Goal: Information Seeking & Learning: Check status

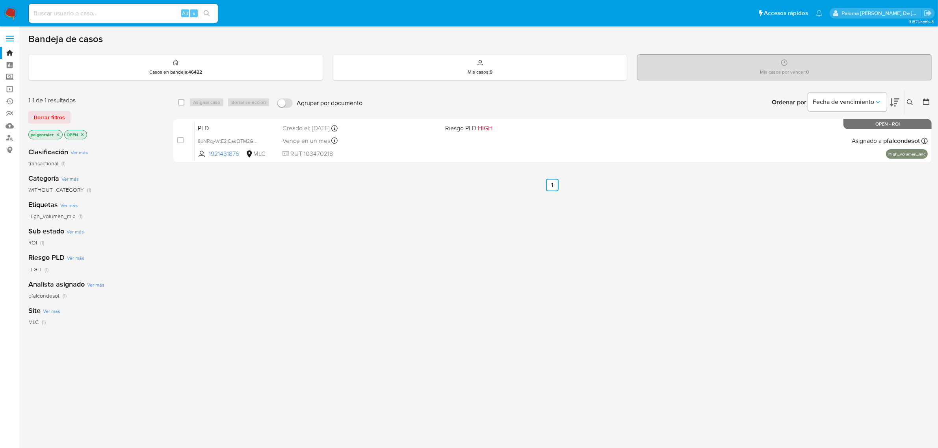
click at [386, 291] on div "select-all-cases-checkbox Asignar caso Borrar selección Agrupar por documento O…" at bounding box center [552, 268] width 758 height 357
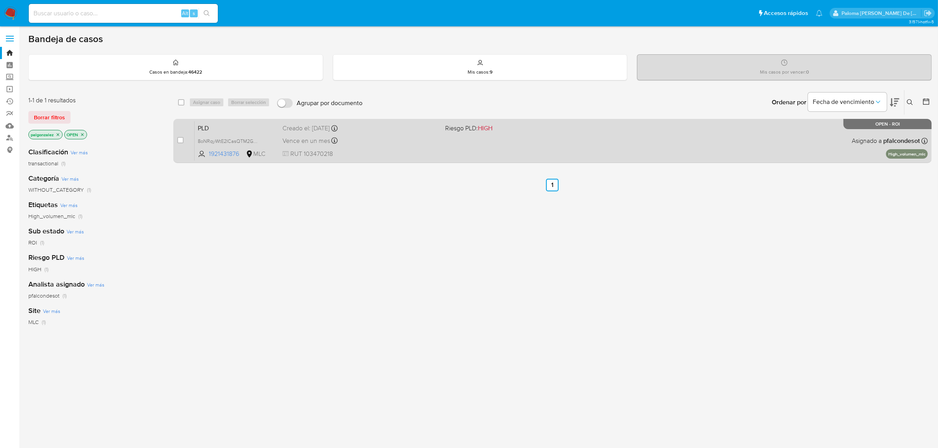
click at [448, 152] on div "PLD 8oNRqyWtE2ICasQTM2GQuOKU 1921431876 MLC Riesgo PLD: HIGH Creado el: 12/07/2…" at bounding box center [561, 141] width 733 height 40
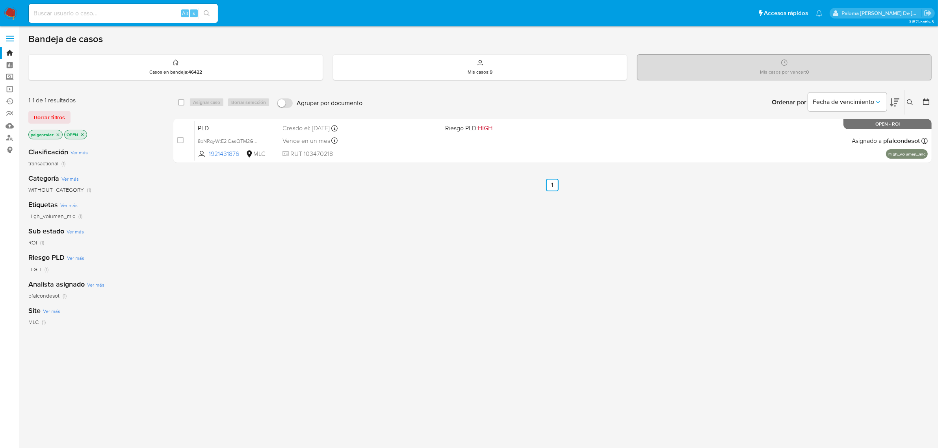
click at [62, 14] on input at bounding box center [123, 13] width 189 height 10
type input "1517206607"
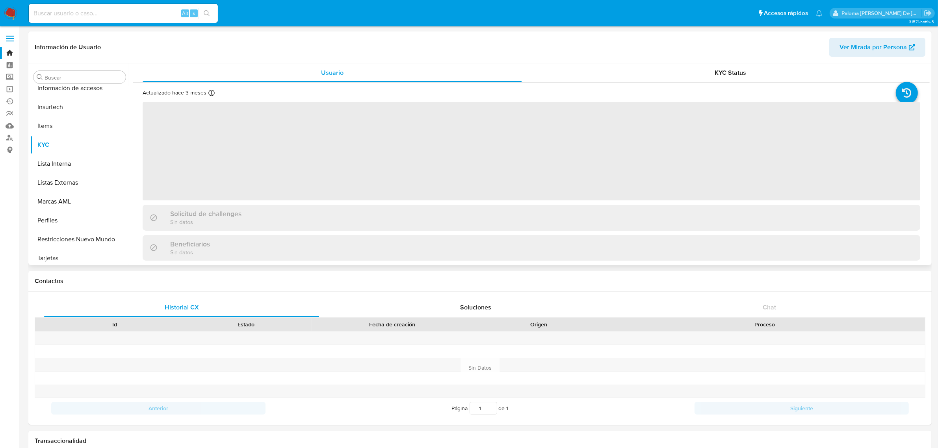
scroll to position [332, 0]
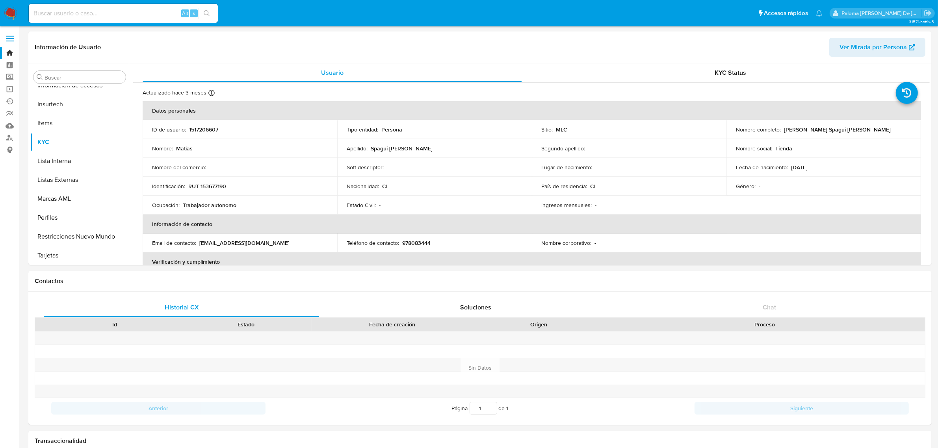
select select "10"
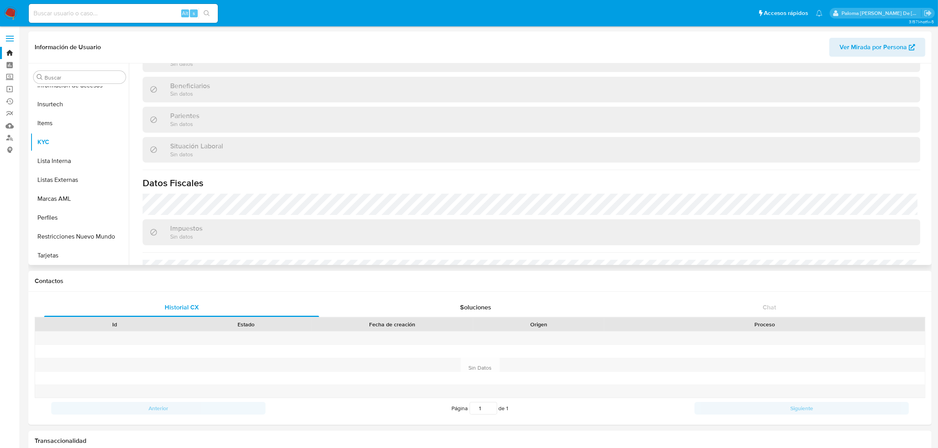
scroll to position [0, 0]
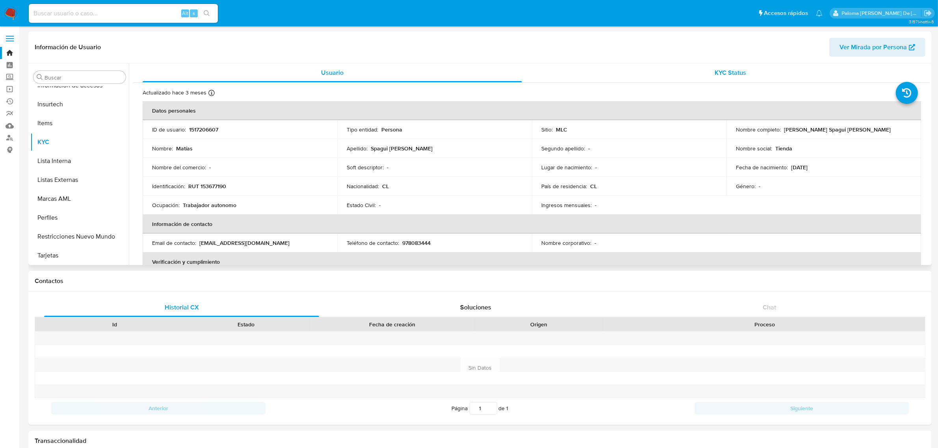
click at [727, 68] on span "KYC Status" at bounding box center [731, 72] width 32 height 9
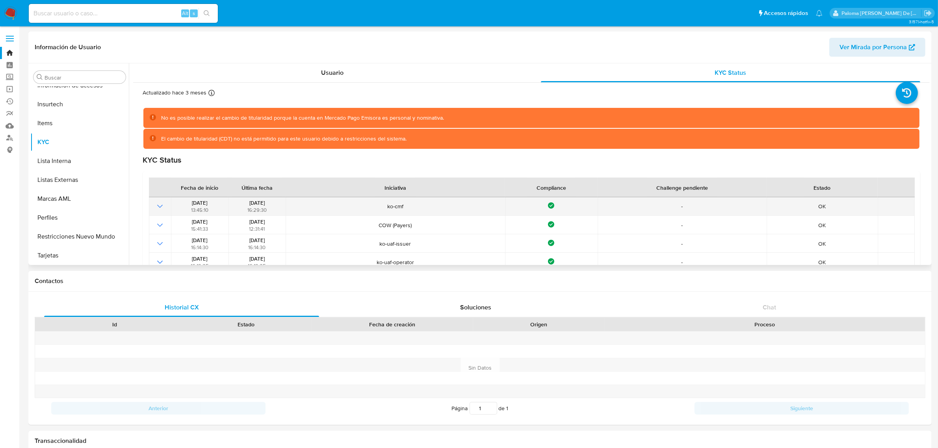
click at [156, 205] on icon "Mostrar operación" at bounding box center [159, 206] width 9 height 9
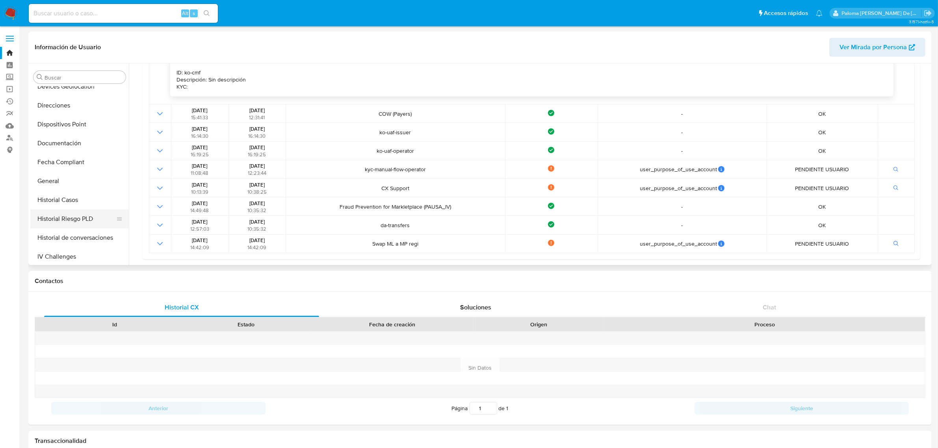
scroll to position [37, 0]
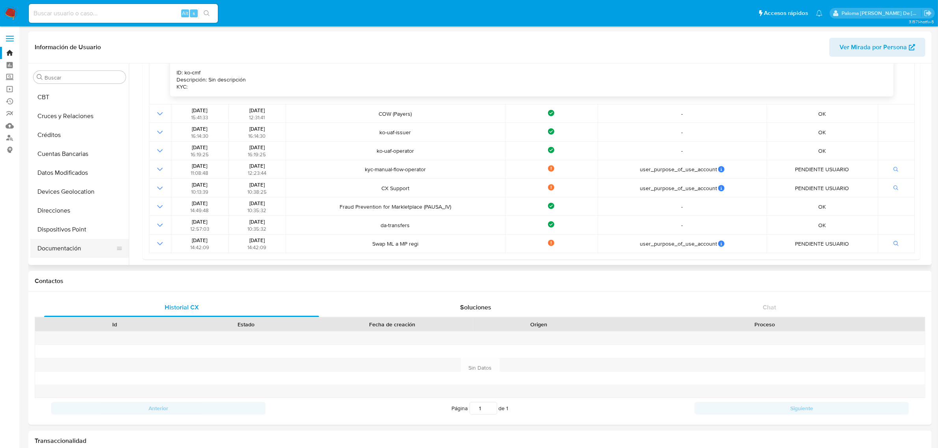
click at [68, 250] on button "Documentación" at bounding box center [76, 248] width 92 height 19
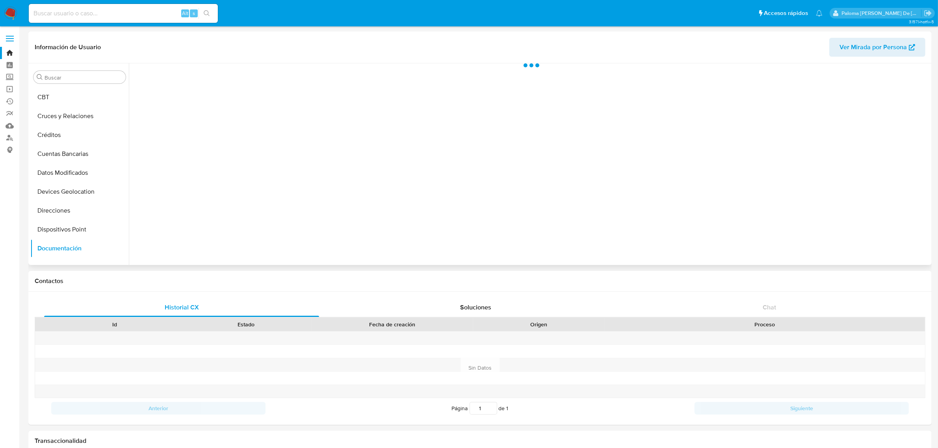
scroll to position [0, 0]
click at [207, 124] on button "Prueba de vida" at bounding box center [226, 122] width 187 height 20
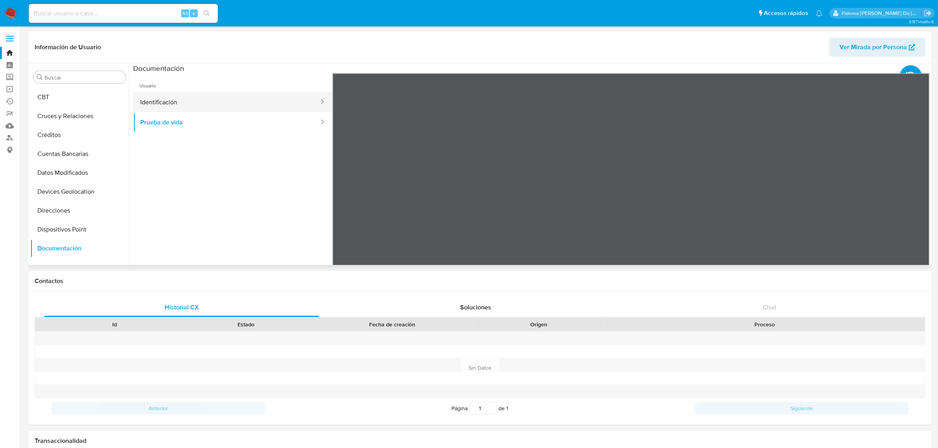
click at [203, 95] on button "Identificación" at bounding box center [226, 102] width 187 height 20
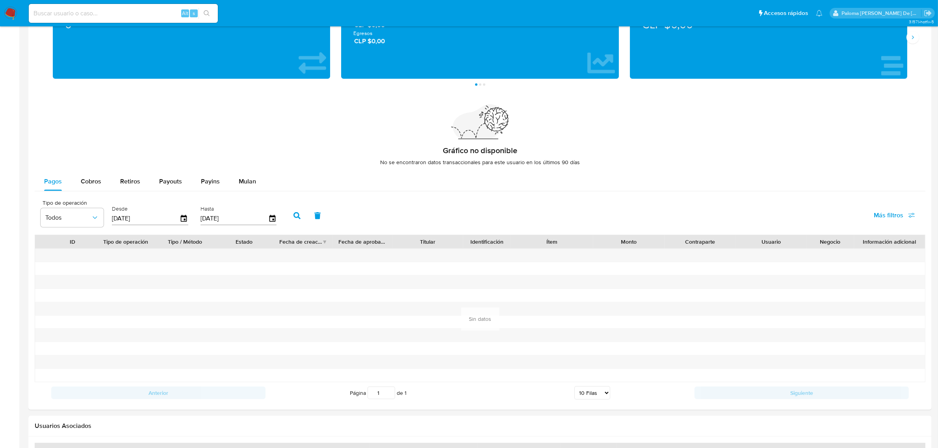
scroll to position [589, 0]
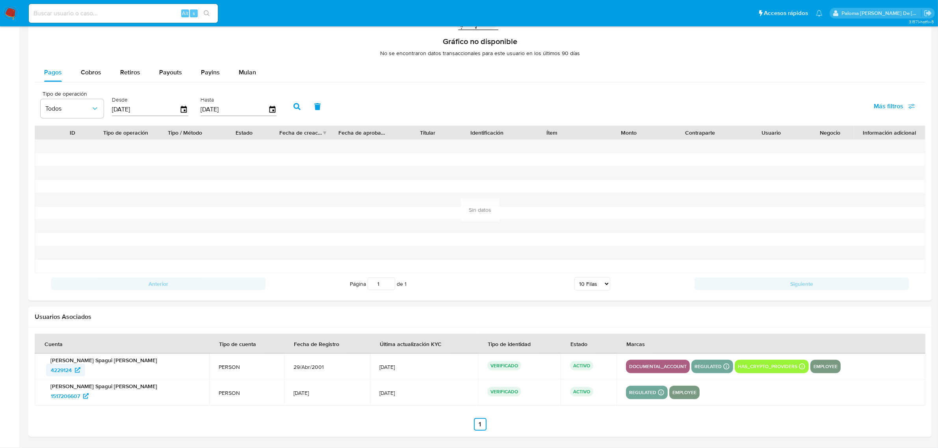
click at [68, 369] on span "4229124" at bounding box center [61, 370] width 21 height 13
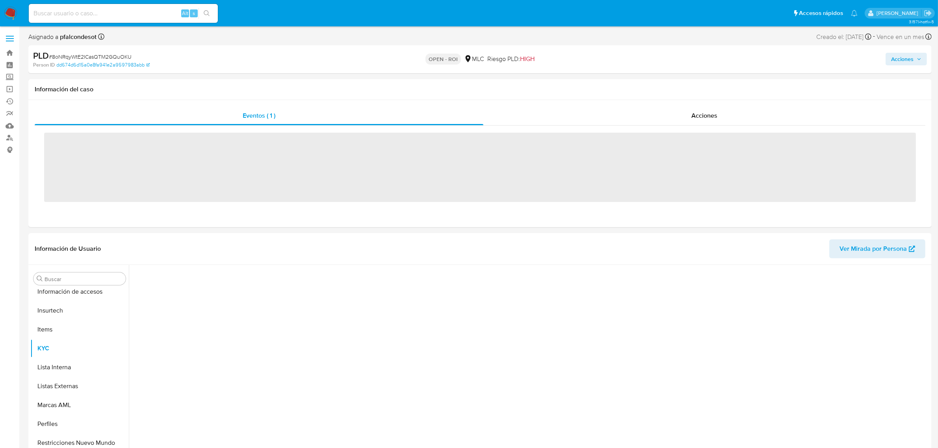
scroll to position [332, 0]
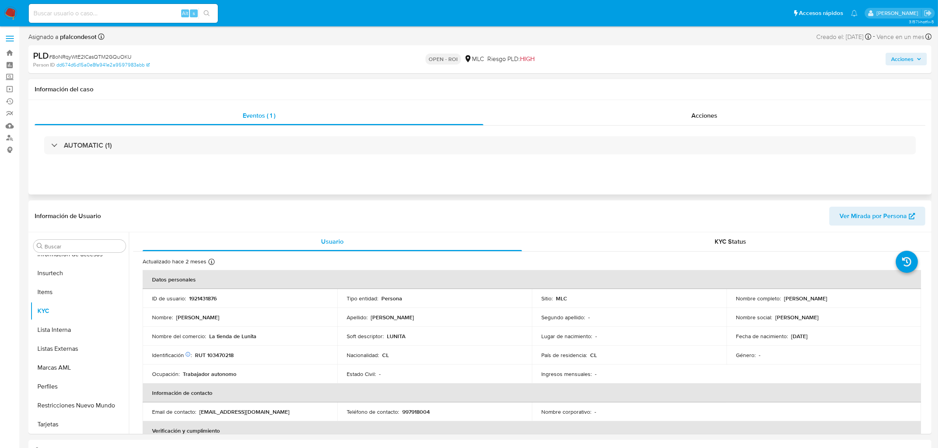
select select "10"
click at [691, 112] on span "Acciones" at bounding box center [704, 115] width 26 height 9
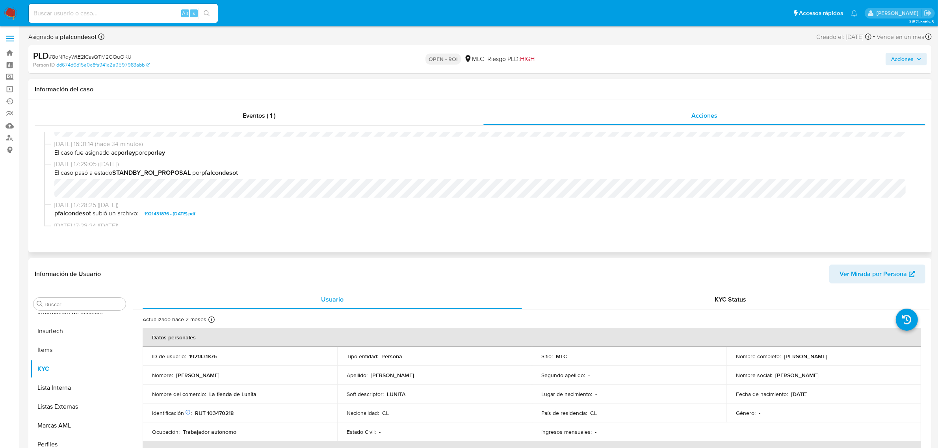
scroll to position [130, 0]
click at [327, 195] on div "01/09/2025 16:31:29 (hace 33 minutos) El caso pasó a estado OPEN_ROI por cporle…" at bounding box center [479, 179] width 871 height 95
click at [489, 158] on span "08/08/2025 17:29:05 (hace 24 días)" at bounding box center [483, 158] width 858 height 9
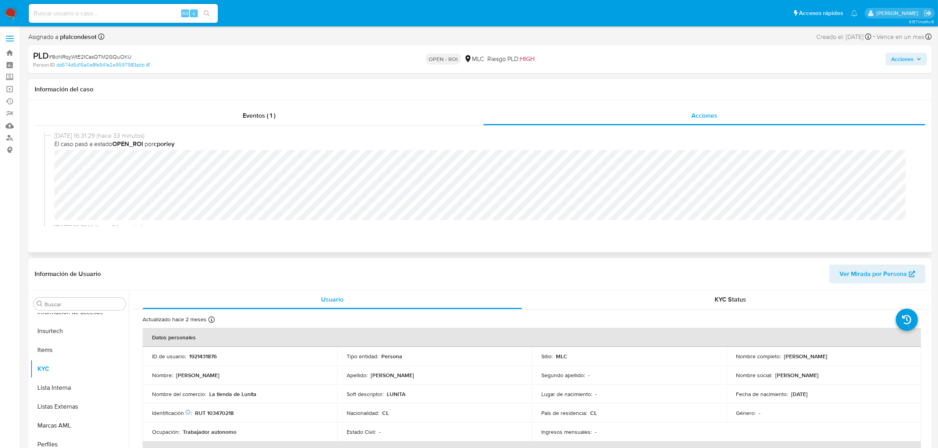
scroll to position [0, 0]
click at [902, 60] on span "Acciones" at bounding box center [902, 59] width 22 height 13
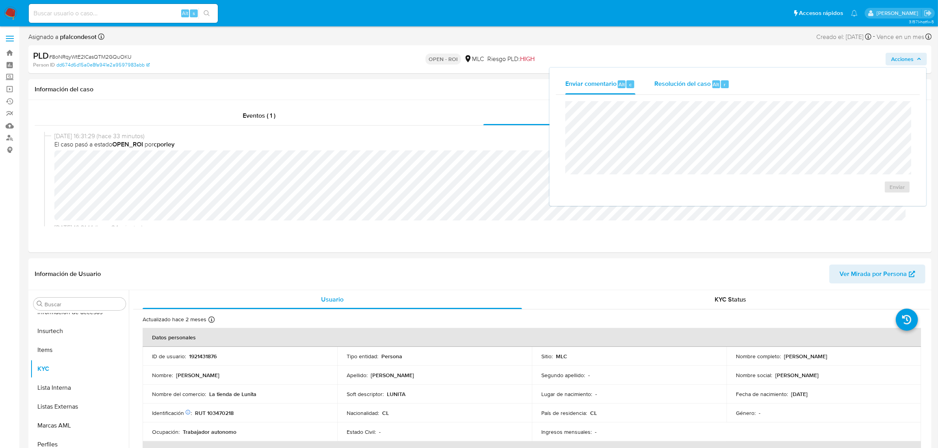
click at [657, 86] on span "Resolución del caso" at bounding box center [682, 84] width 56 height 9
click at [870, 199] on span "ROI" at bounding box center [874, 194] width 39 height 17
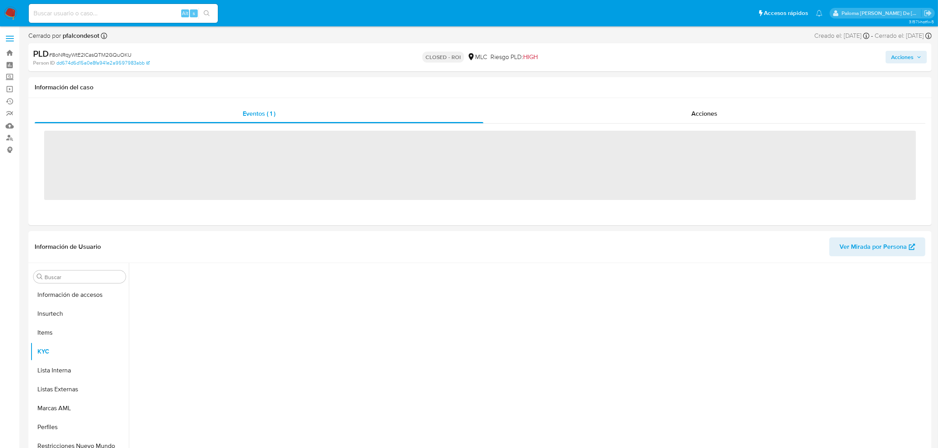
scroll to position [332, 0]
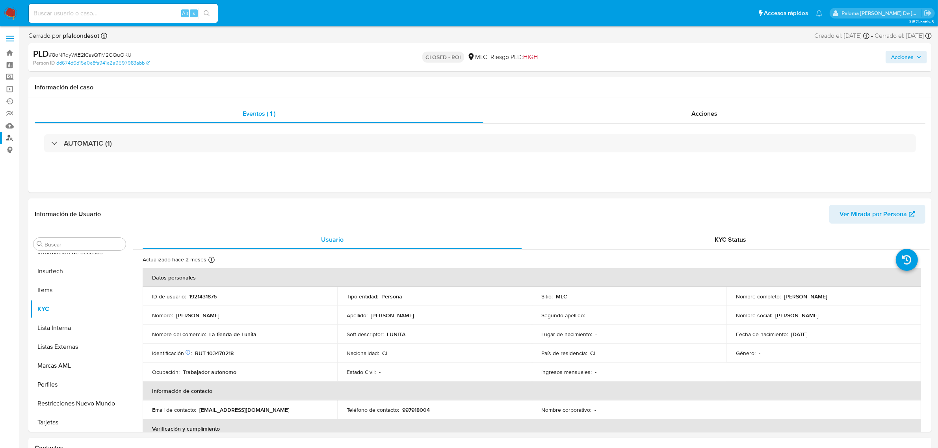
select select "10"
drag, startPoint x: 65, startPoint y: 402, endPoint x: 74, endPoint y: 400, distance: 9.3
click at [65, 400] on button "Documentación" at bounding box center [76, 402] width 92 height 19
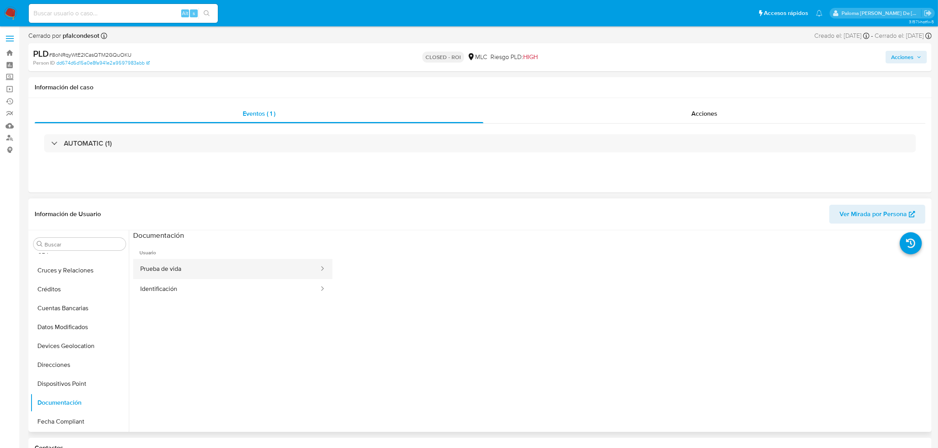
click at [169, 268] on button "Prueba de vida" at bounding box center [226, 269] width 187 height 20
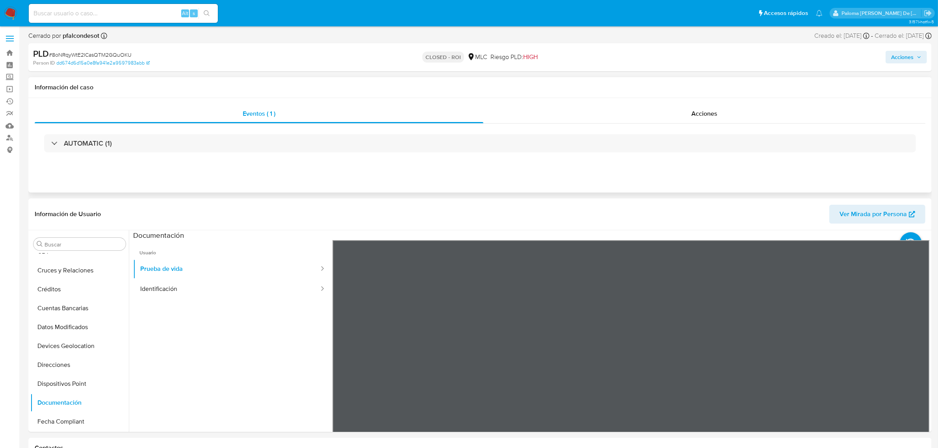
scroll to position [98, 0]
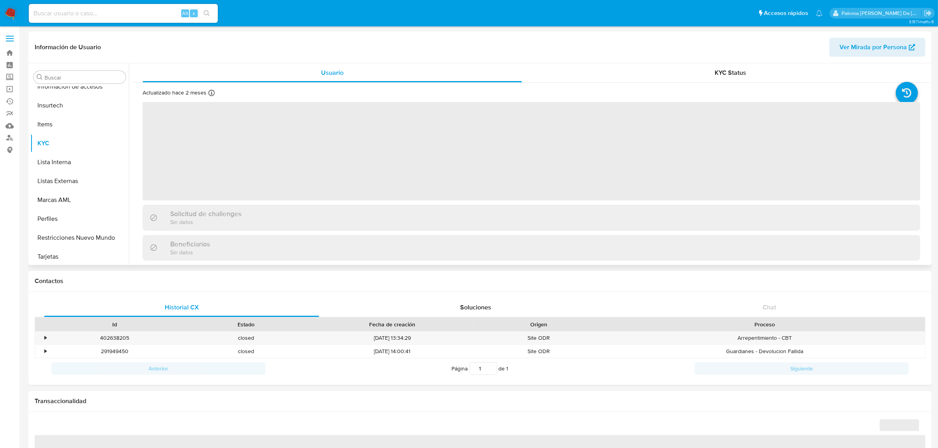
scroll to position [332, 0]
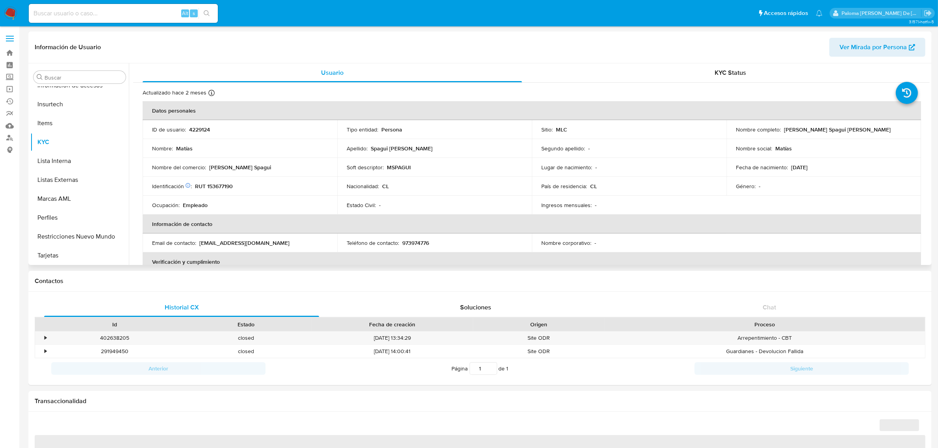
select select "10"
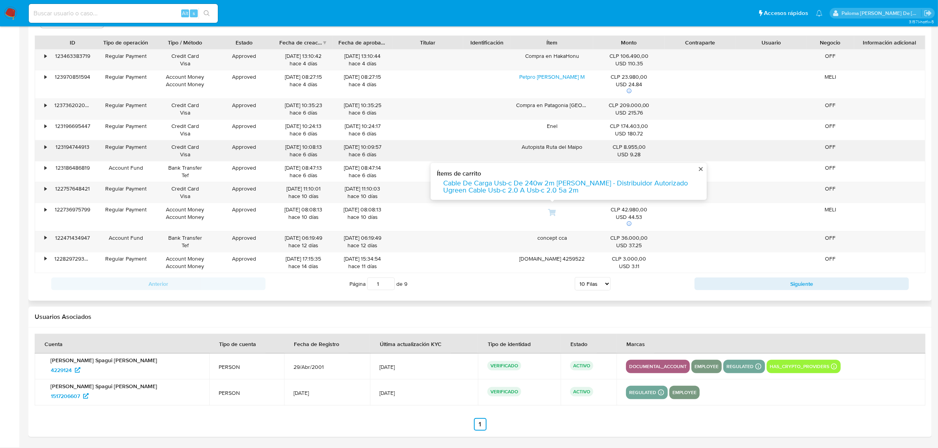
scroll to position [661, 0]
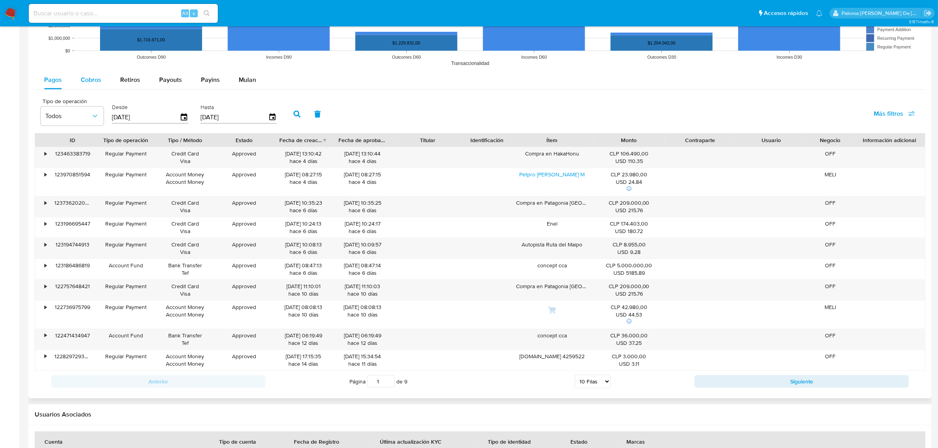
click at [92, 80] on span "Cobros" at bounding box center [91, 79] width 20 height 9
select select "10"
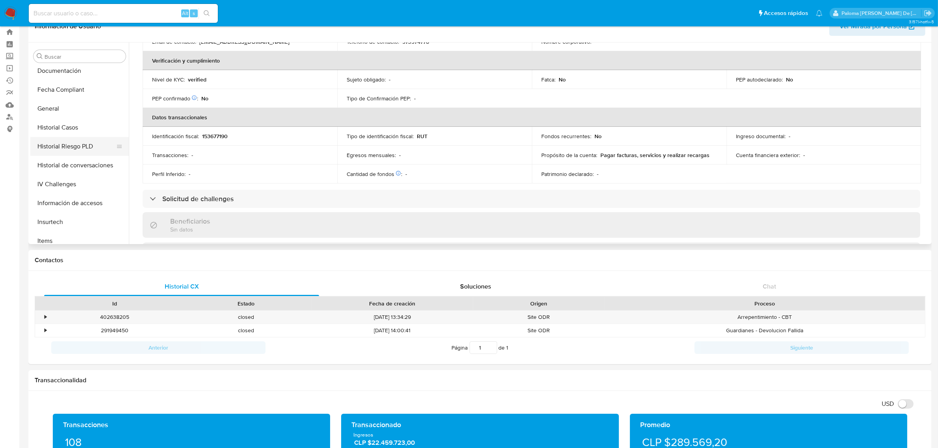
scroll to position [184, 0]
click at [58, 78] on button "Documentación" at bounding box center [76, 79] width 92 height 19
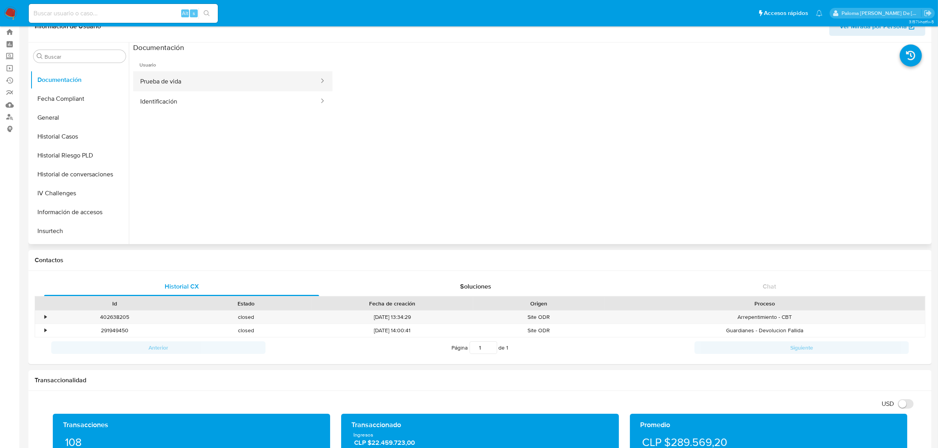
click at [206, 73] on button "Prueba de vida" at bounding box center [226, 81] width 187 height 20
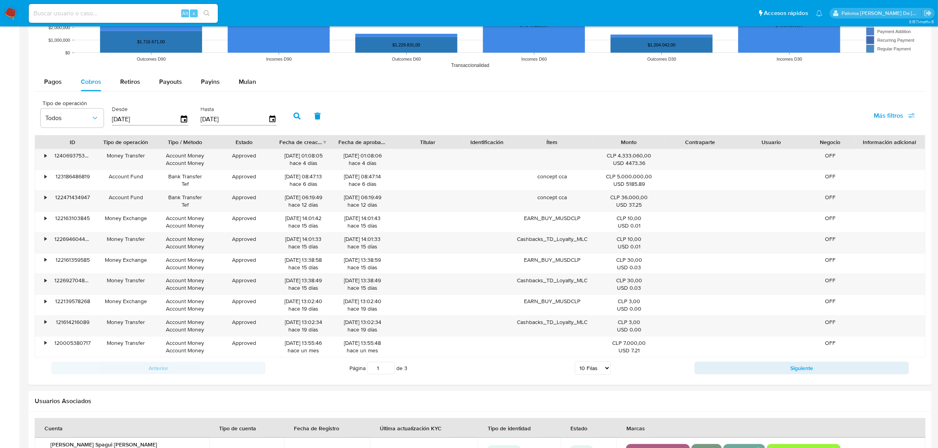
scroll to position [744, 0]
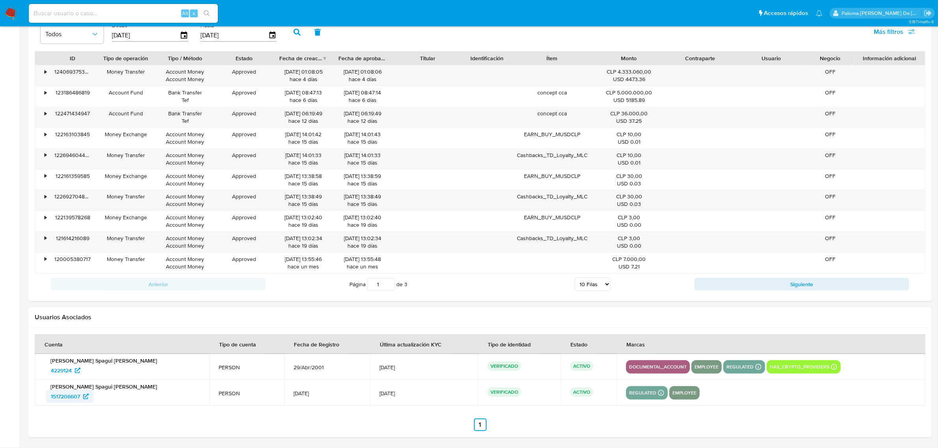
drag, startPoint x: 36, startPoint y: 400, endPoint x: 82, endPoint y: 399, distance: 45.7
click at [81, 398] on td "Matías Spagui Mitrano 1517206607" at bounding box center [122, 393] width 174 height 26
